Goal: Information Seeking & Learning: Find contact information

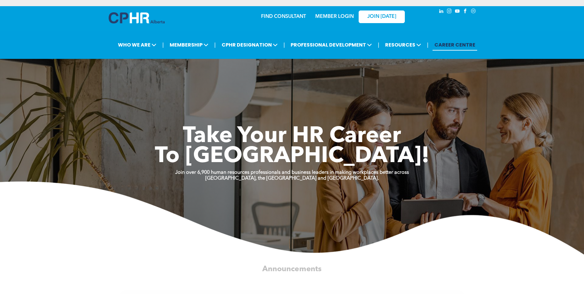
click at [343, 15] on link "MEMBER LOGIN" at bounding box center [334, 16] width 38 height 5
click at [278, 15] on link "FIND CONSULTANT" at bounding box center [283, 16] width 45 height 5
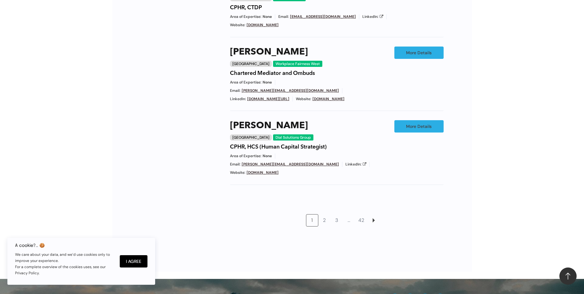
scroll to position [523, 0]
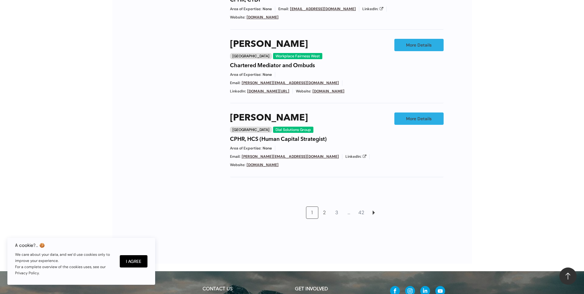
click at [324, 206] on link "2" at bounding box center [324, 212] width 12 height 12
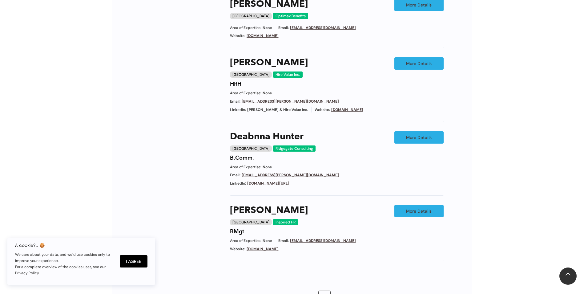
scroll to position [471, 0]
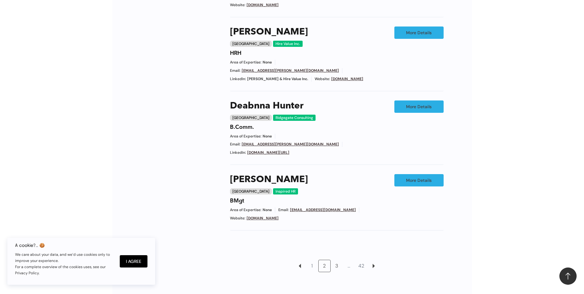
click at [337, 260] on link "3" at bounding box center [337, 266] width 12 height 12
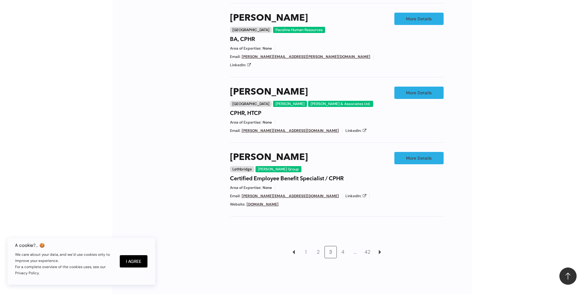
scroll to position [502, 0]
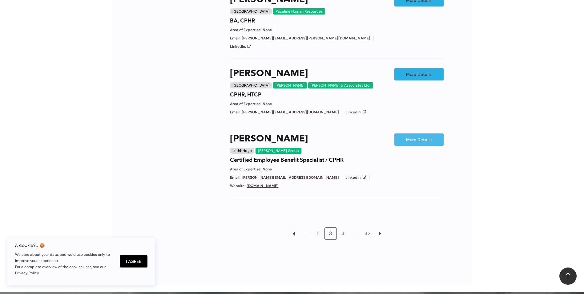
click at [417, 133] on link "More Details" at bounding box center [418, 139] width 49 height 12
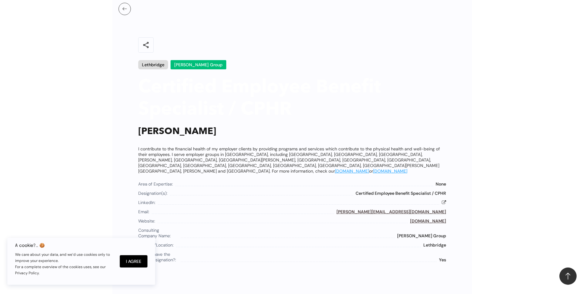
scroll to position [292, 0]
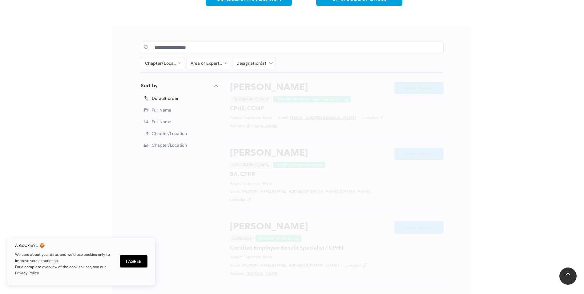
scroll to position [502, 0]
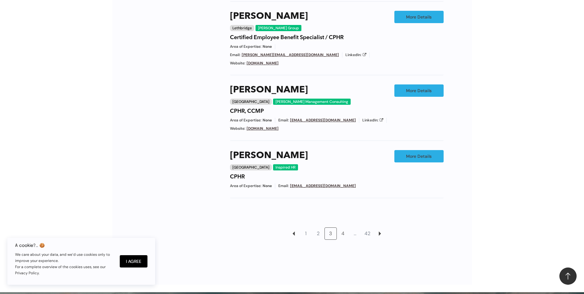
click at [343, 227] on link "4" at bounding box center [343, 233] width 12 height 12
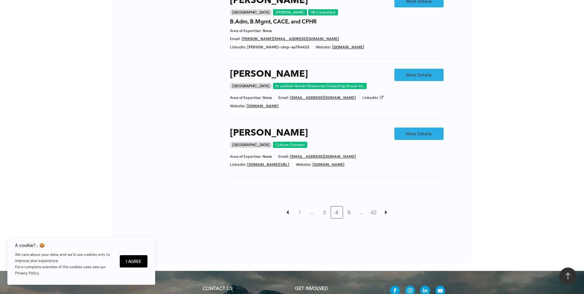
scroll to position [502, 0]
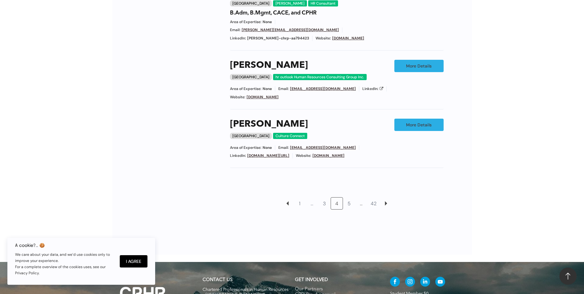
click at [348, 197] on link "5" at bounding box center [349, 203] width 12 height 12
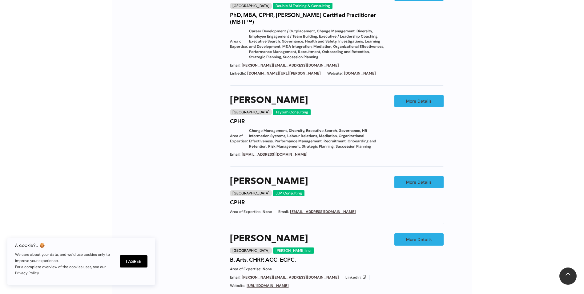
scroll to position [348, 0]
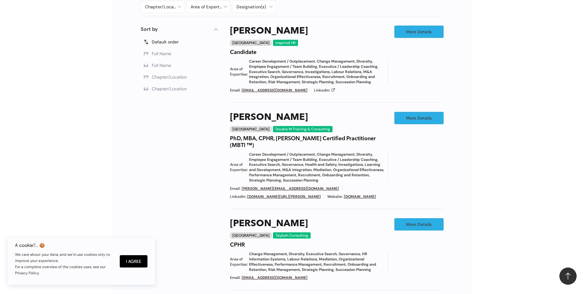
click at [344, 199] on link "[DOMAIN_NAME]" at bounding box center [360, 196] width 32 height 5
